Goal: Task Accomplishment & Management: Use online tool/utility

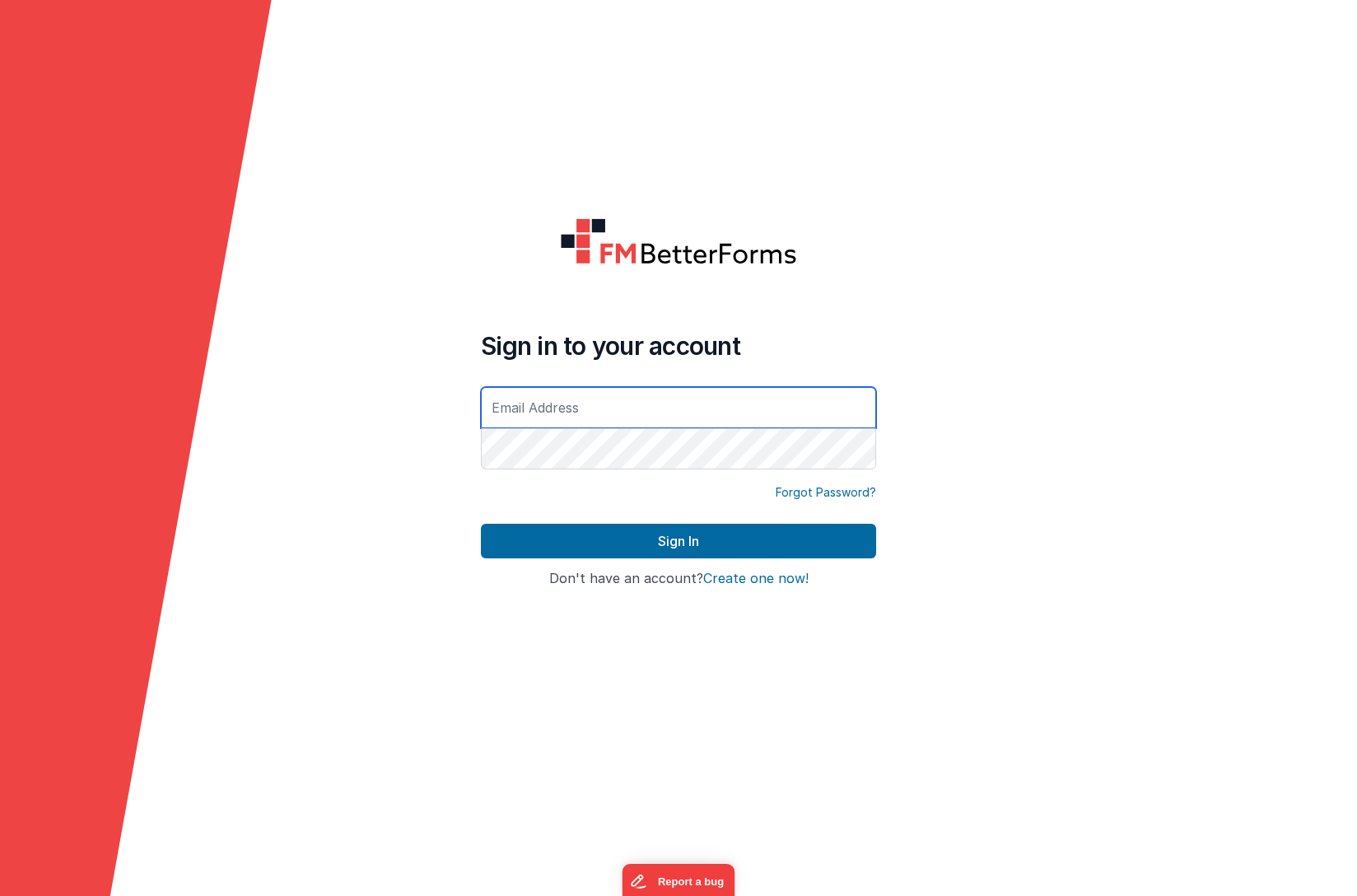
click at [542, 408] on input "text" at bounding box center [678, 407] width 395 height 41
click at [635, 398] on input "text" at bounding box center [678, 407] width 395 height 41
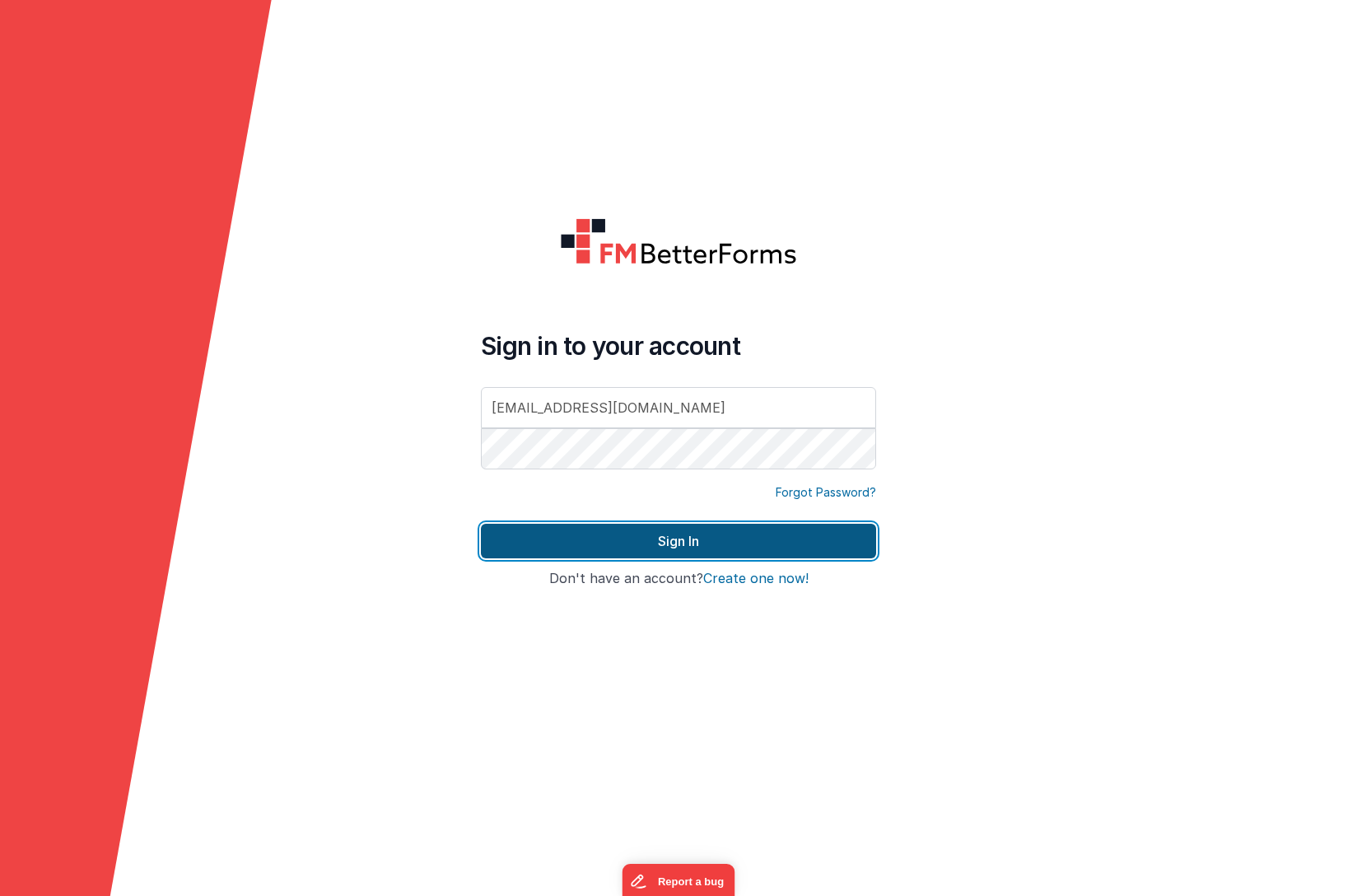
click at [685, 542] on button "Sign In" at bounding box center [678, 541] width 395 height 34
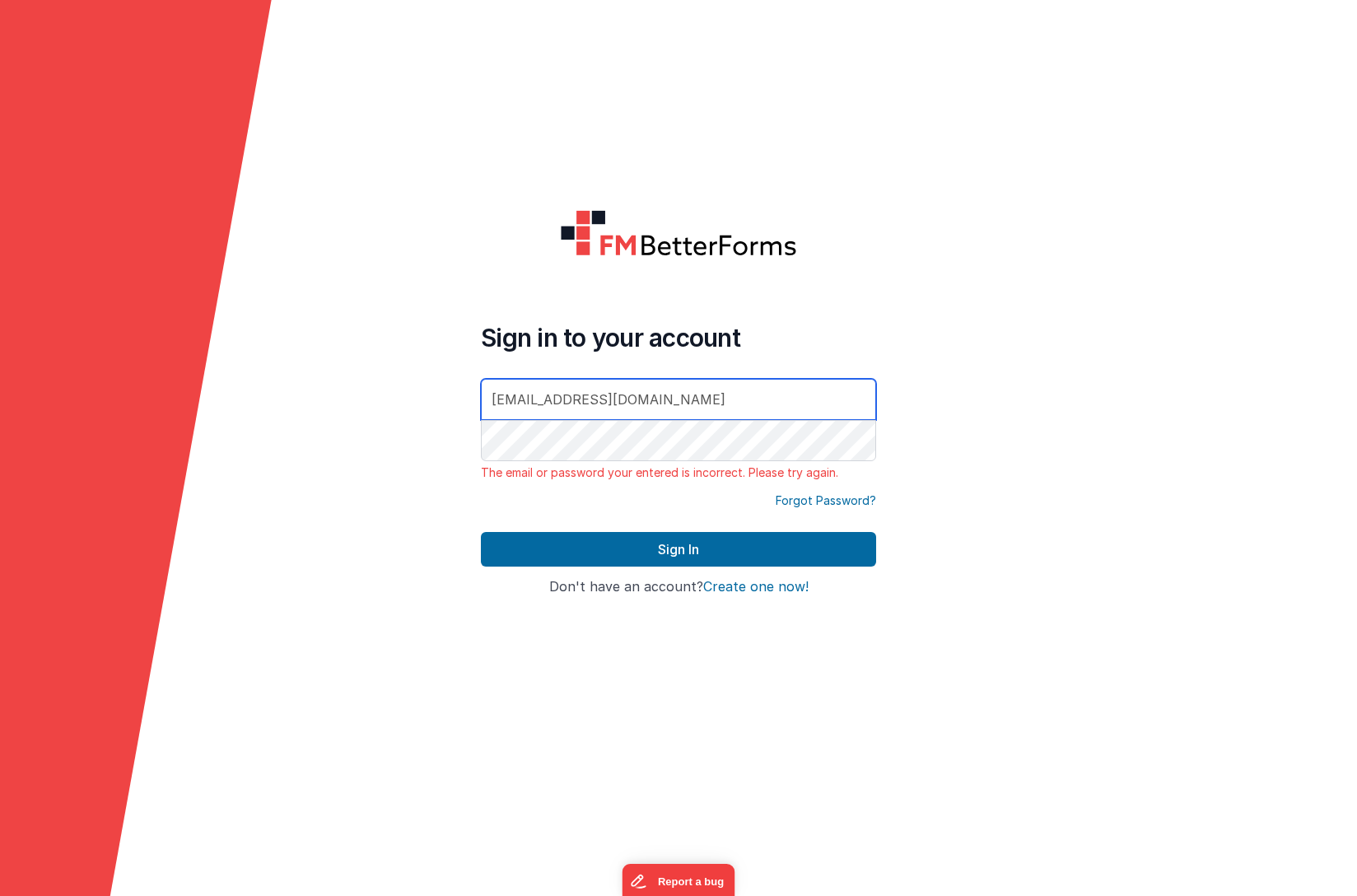
click at [656, 406] on input "[EMAIL_ADDRESS][DOMAIN_NAME]" at bounding box center [678, 399] width 395 height 41
type input "[EMAIL_ADDRESS][DOMAIN_NAME]"
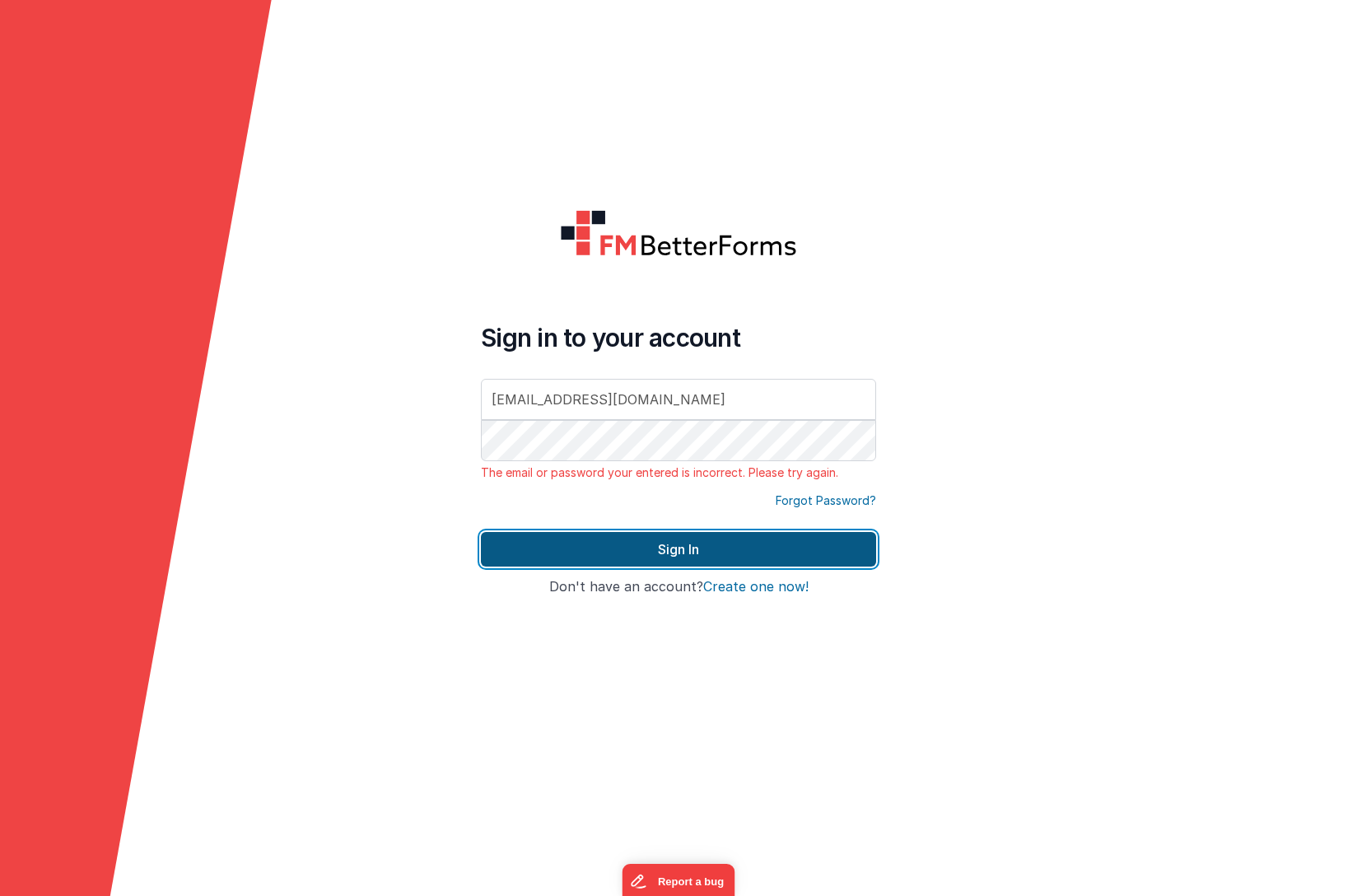
click at [686, 546] on button "Sign In" at bounding box center [678, 549] width 395 height 34
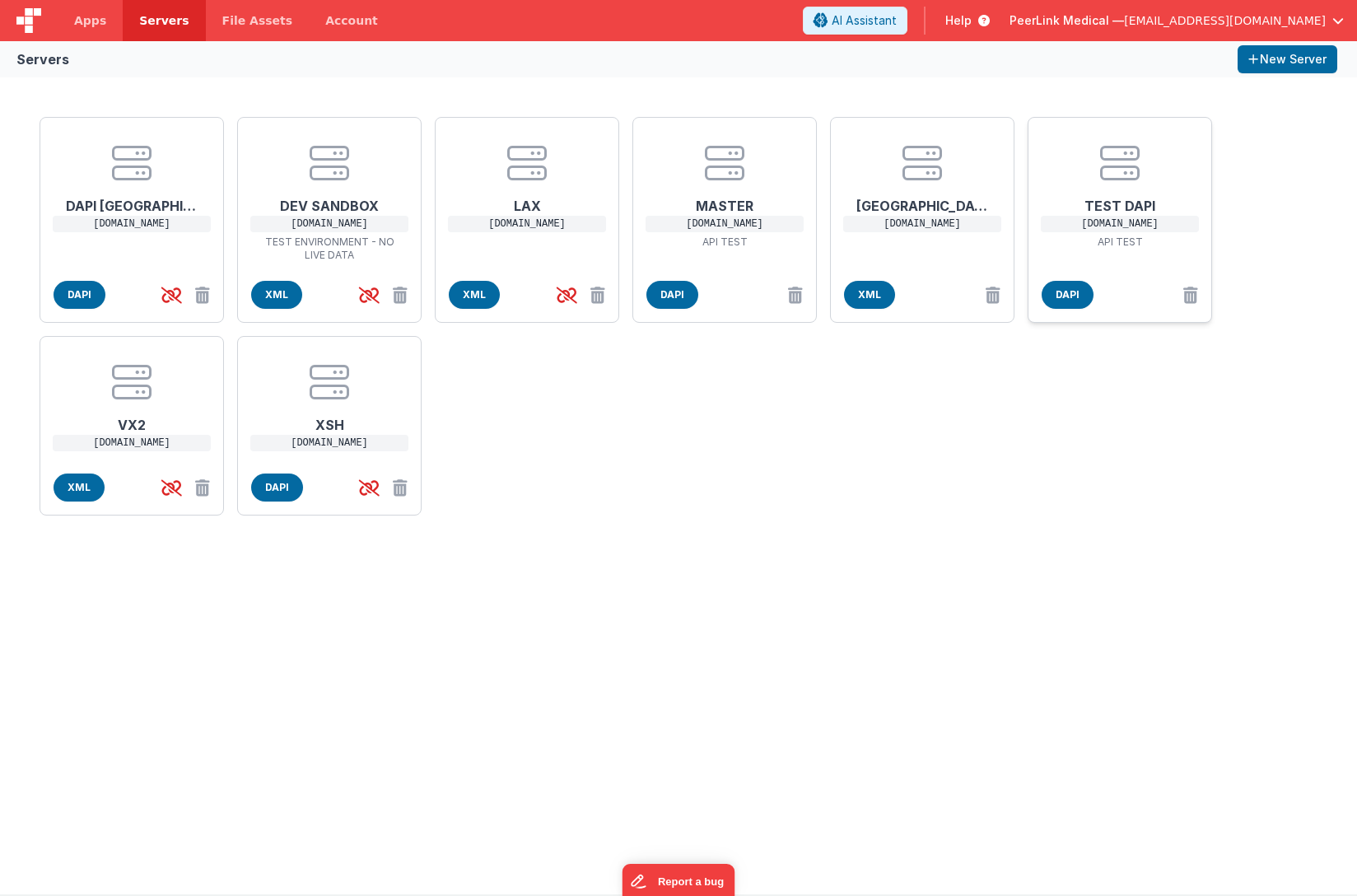
click at [1135, 205] on h1 "TEST DAPI" at bounding box center [1120, 198] width 131 height 33
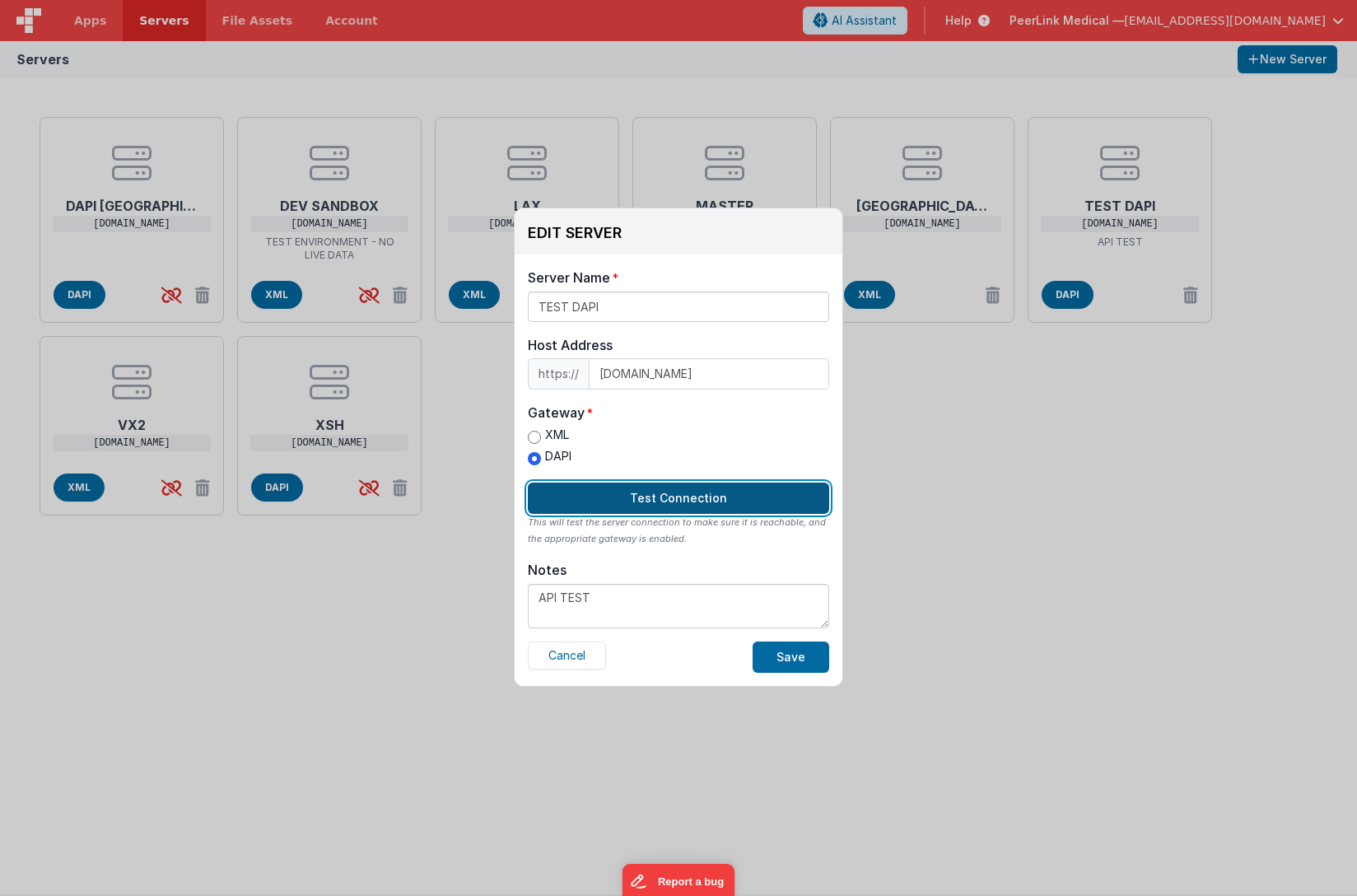
click at [659, 496] on button "Test Connection" at bounding box center [678, 497] width 302 height 31
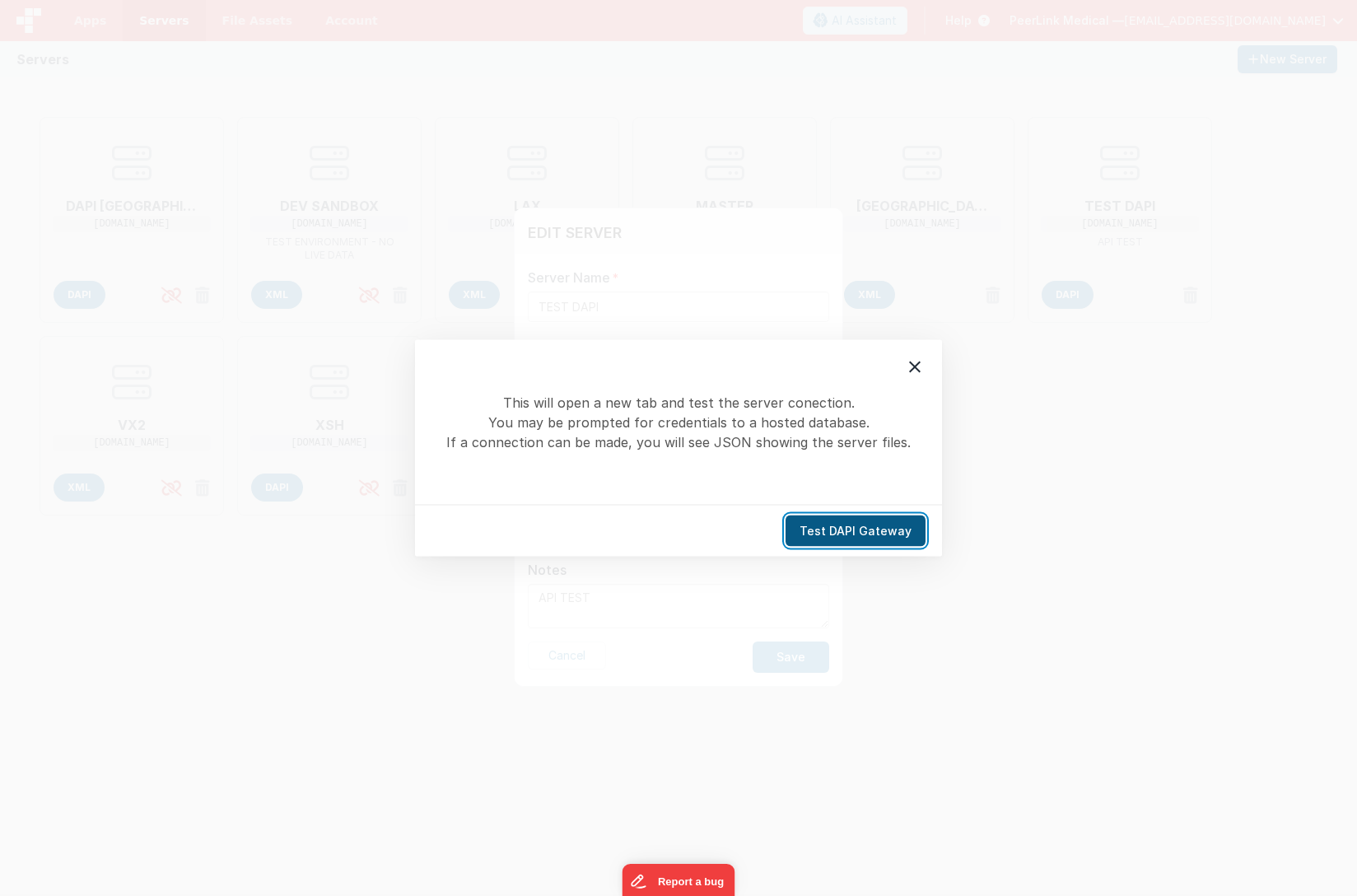
click at [844, 528] on button "Test DAPI Gateway" at bounding box center [856, 530] width 140 height 31
